Goal: Obtain resource: Obtain resource

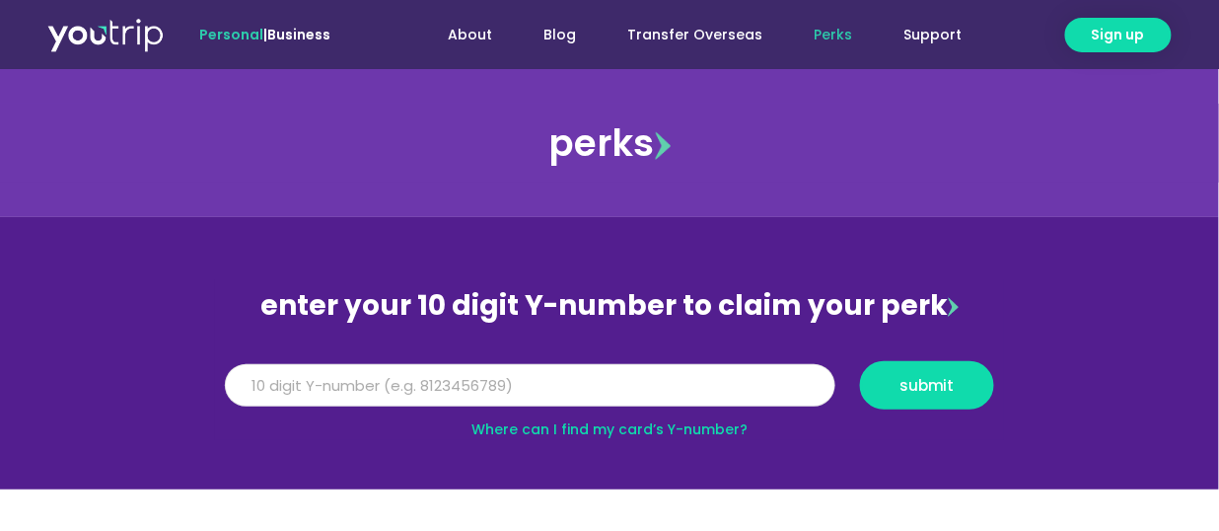
click at [397, 391] on input "Y Number" at bounding box center [530, 385] width 611 height 43
click at [478, 385] on input "Y Number" at bounding box center [530, 385] width 611 height 43
type input "5"
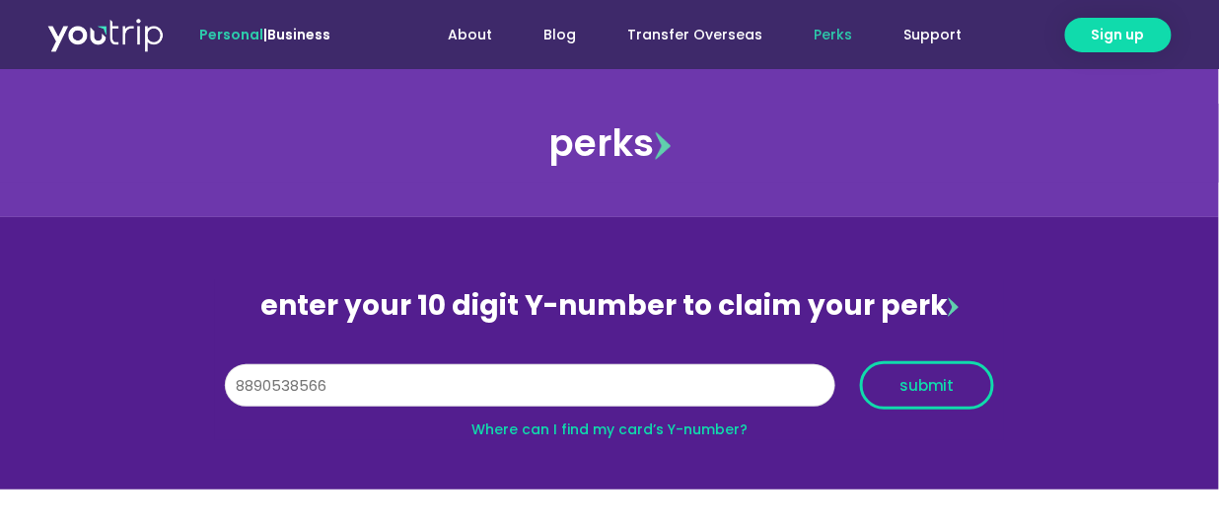
type input "8890538566"
click at [951, 390] on span "submit" at bounding box center [927, 385] width 55 height 15
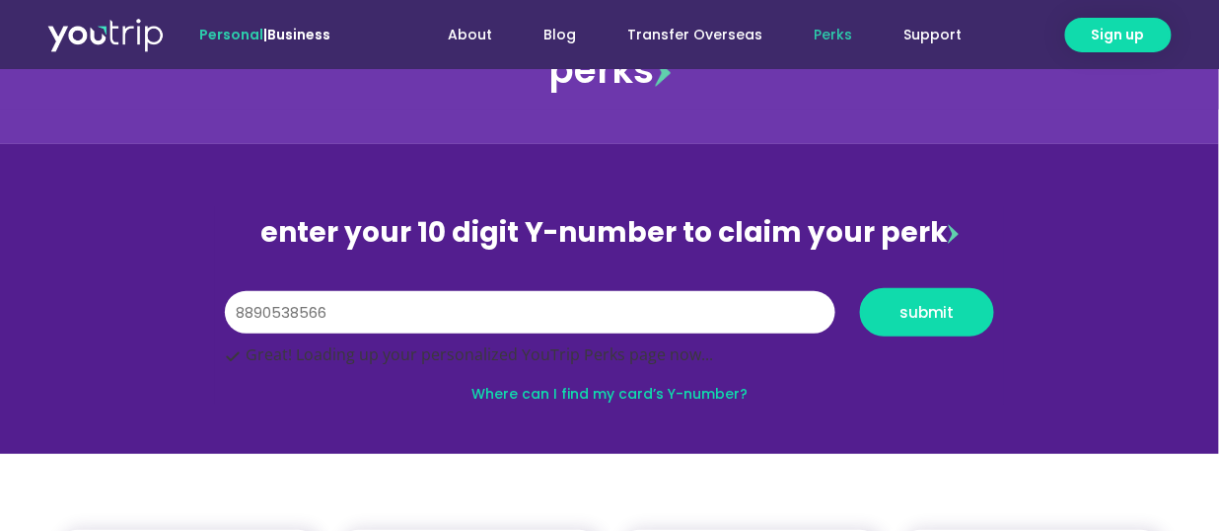
scroll to position [164, 0]
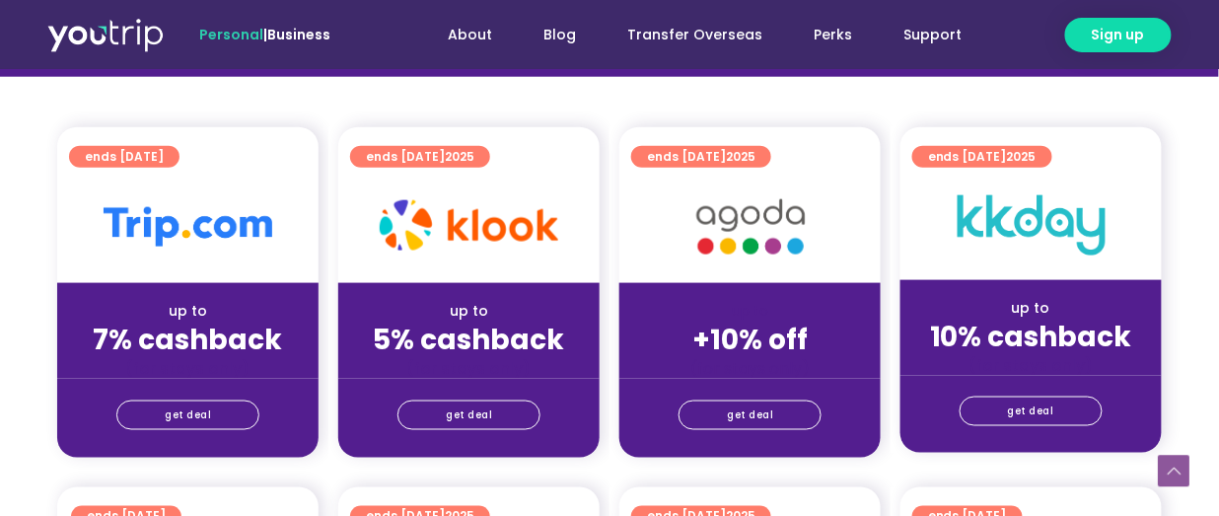
scroll to position [518, 0]
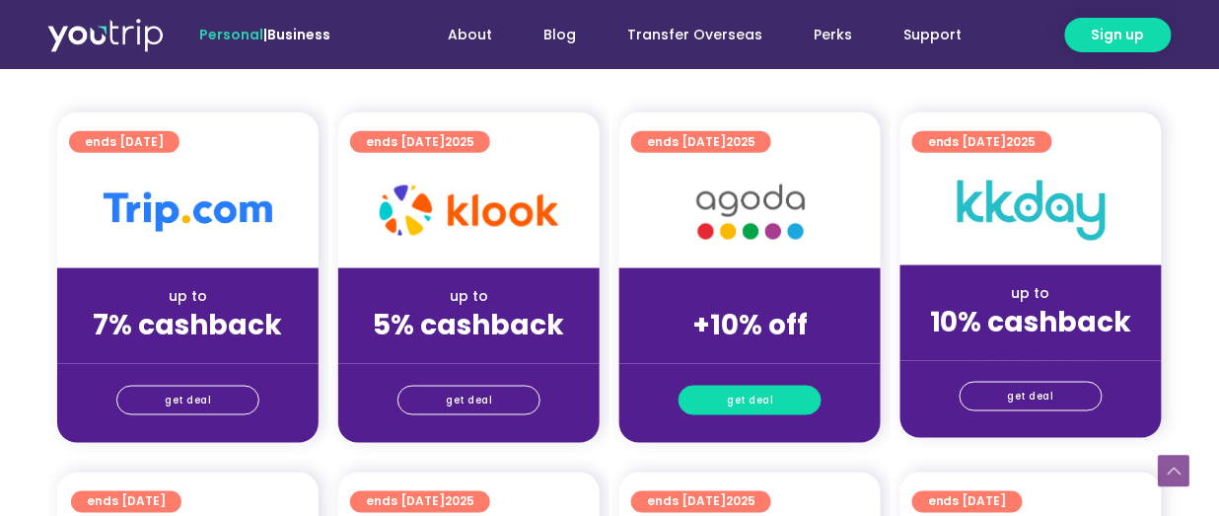
click at [800, 386] on link "get deal" at bounding box center [750, 401] width 143 height 30
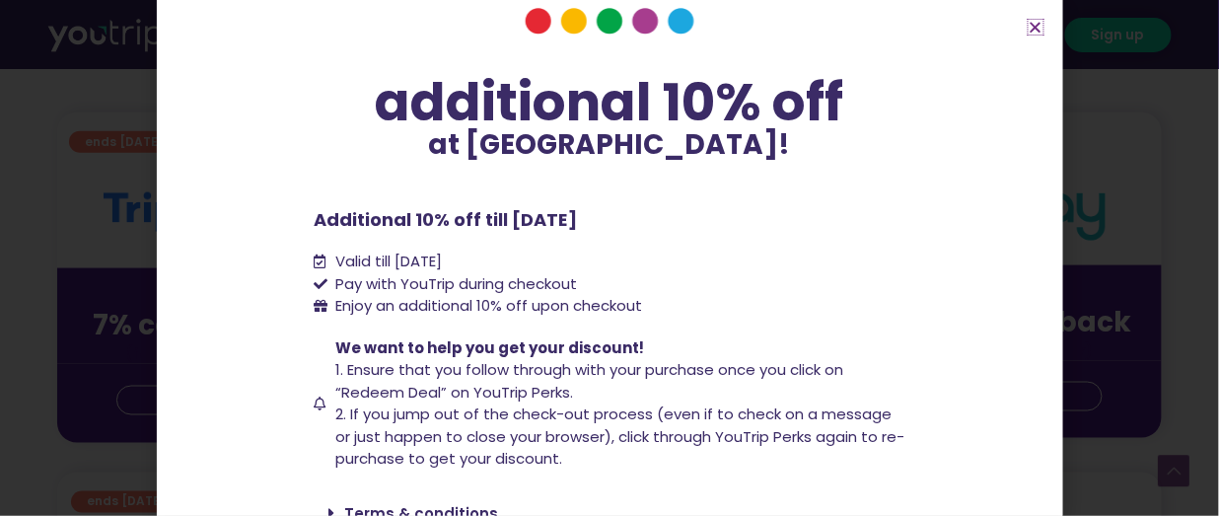
scroll to position [193, 0]
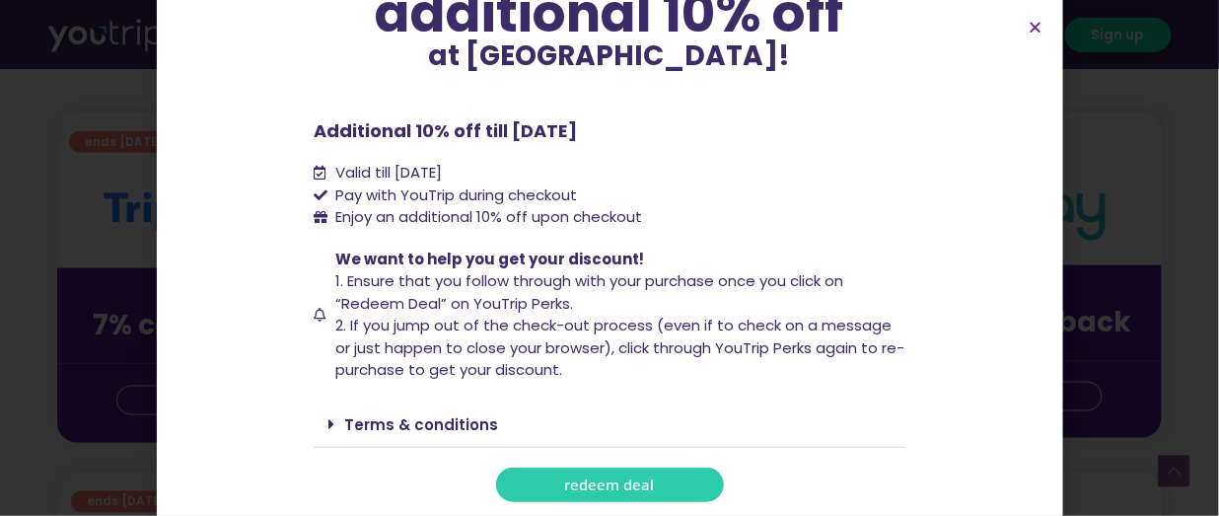
click at [625, 479] on span "redeem deal" at bounding box center [610, 485] width 90 height 15
